Goal: Find specific page/section: Find specific page/section

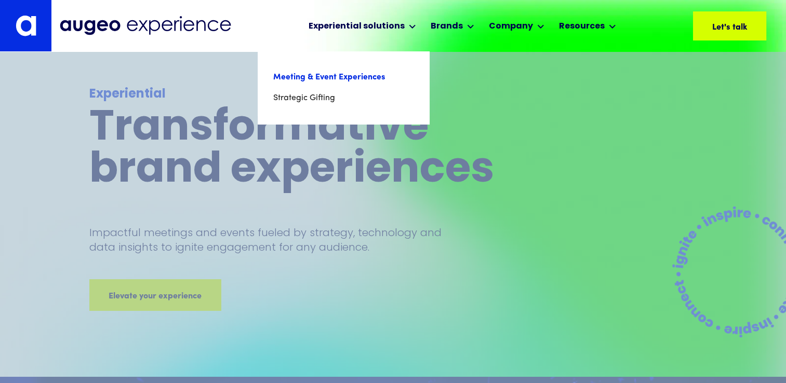
click at [362, 74] on link "Meeting & Event Experiences" at bounding box center [343, 77] width 140 height 21
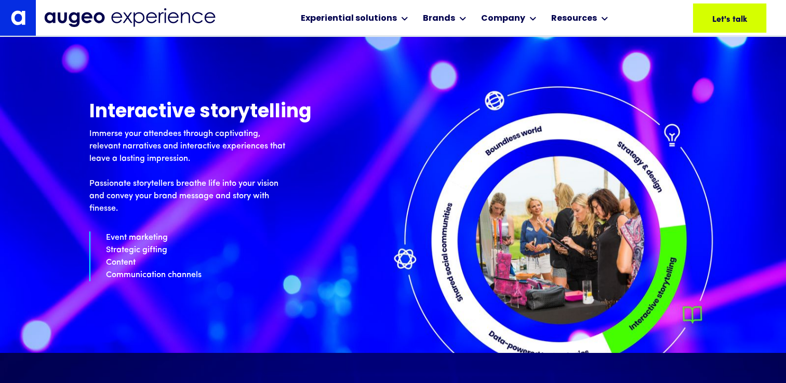
scroll to position [2962, 0]
